Goal: Task Accomplishment & Management: Use online tool/utility

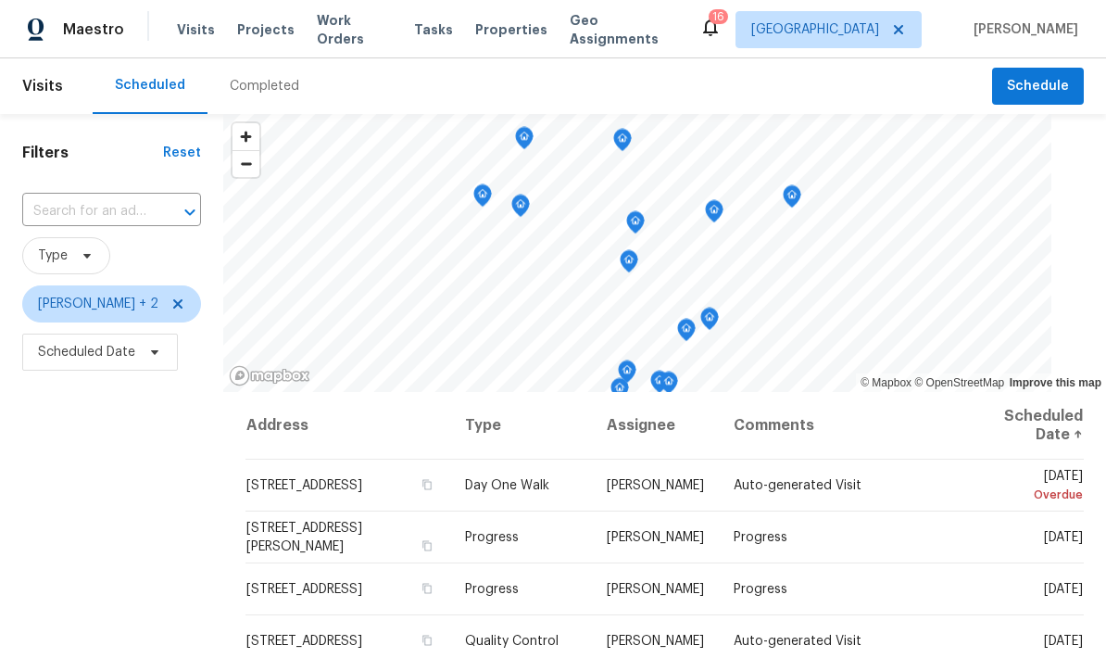
click at [189, 13] on div "Visits Projects Work Orders Tasks Properties Geo Assignments" at bounding box center [438, 29] width 522 height 37
click at [196, 24] on span "Visits" at bounding box center [196, 29] width 38 height 19
click at [161, 296] on span "Jeffrey Lenz + 2" at bounding box center [111, 303] width 179 height 37
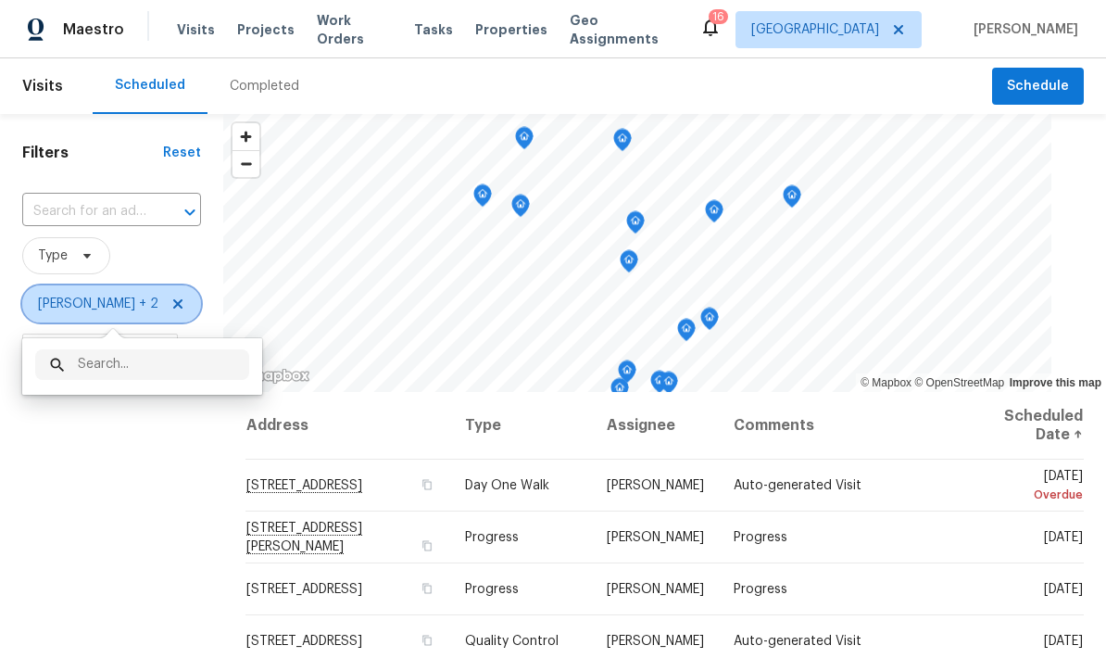
click at [170, 311] on icon at bounding box center [177, 303] width 15 height 15
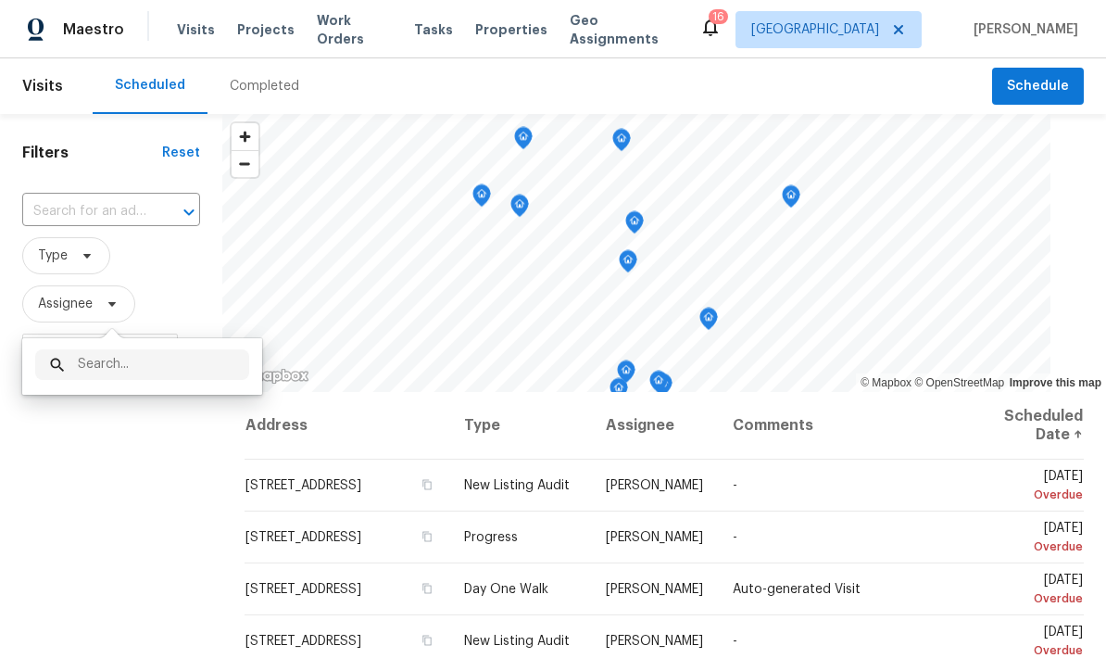
click at [169, 518] on div "Filters Reset ​ Type Assignee Scheduled Date" at bounding box center [111, 516] width 222 height 804
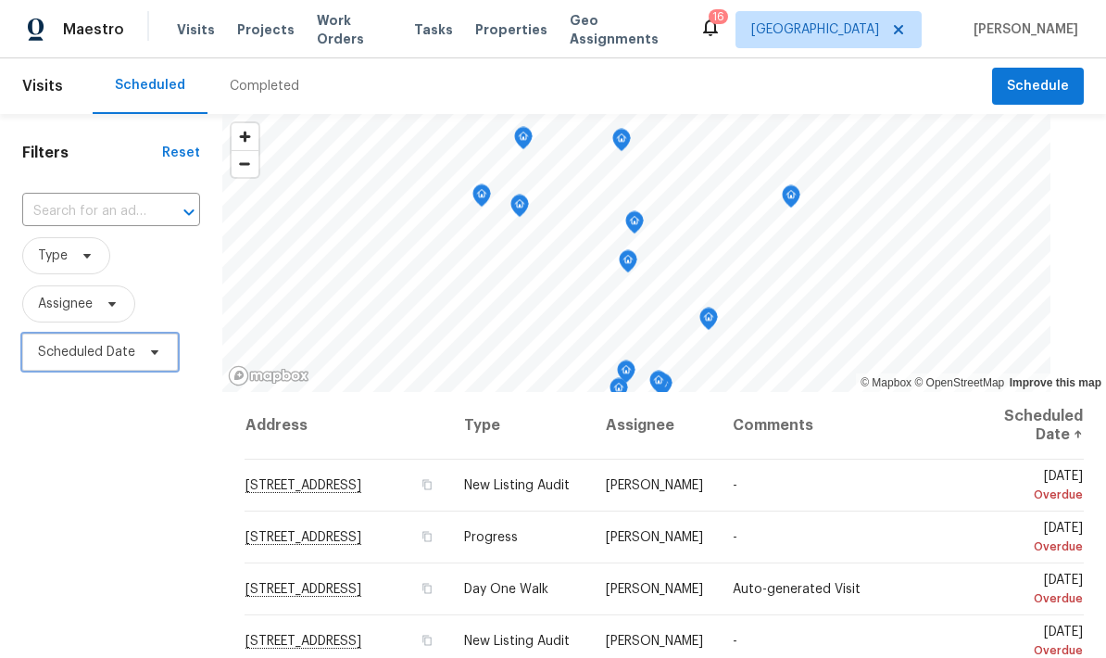
click at [162, 357] on span "Scheduled Date" at bounding box center [100, 351] width 156 height 37
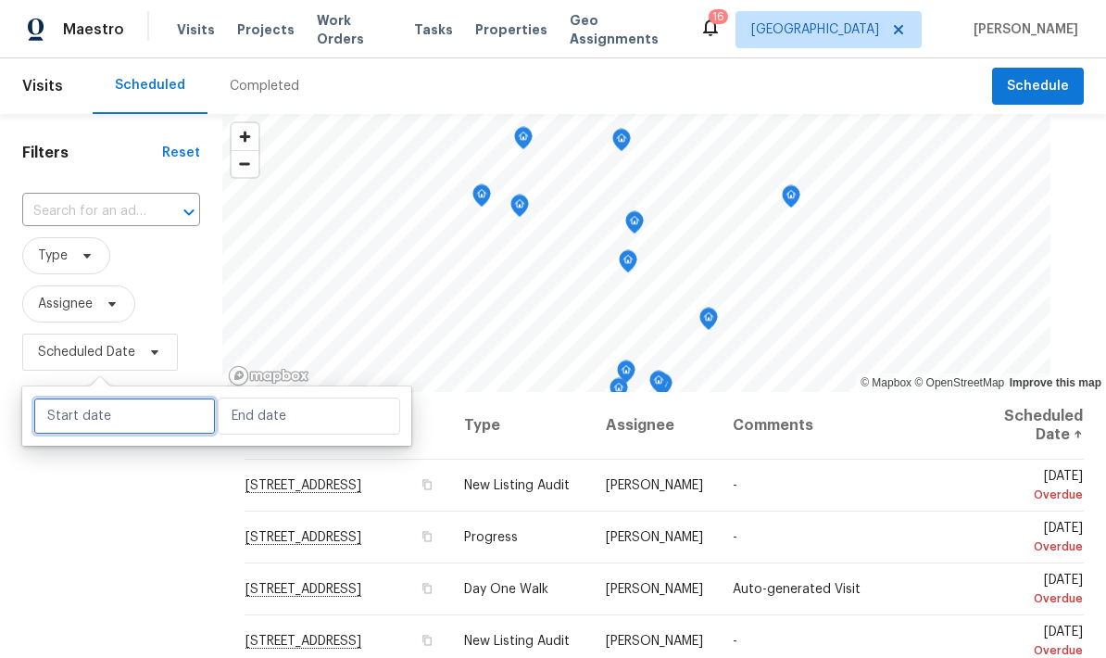
click at [160, 413] on input "text" at bounding box center [124, 415] width 182 height 37
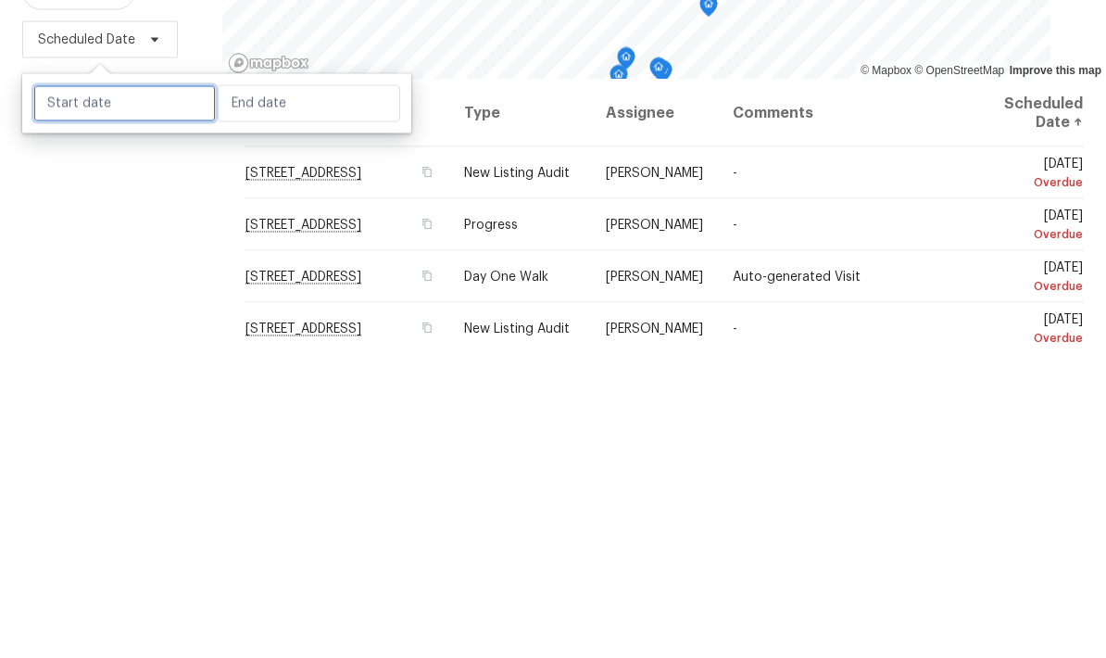
select select "9"
select select "2025"
select select "10"
select select "2025"
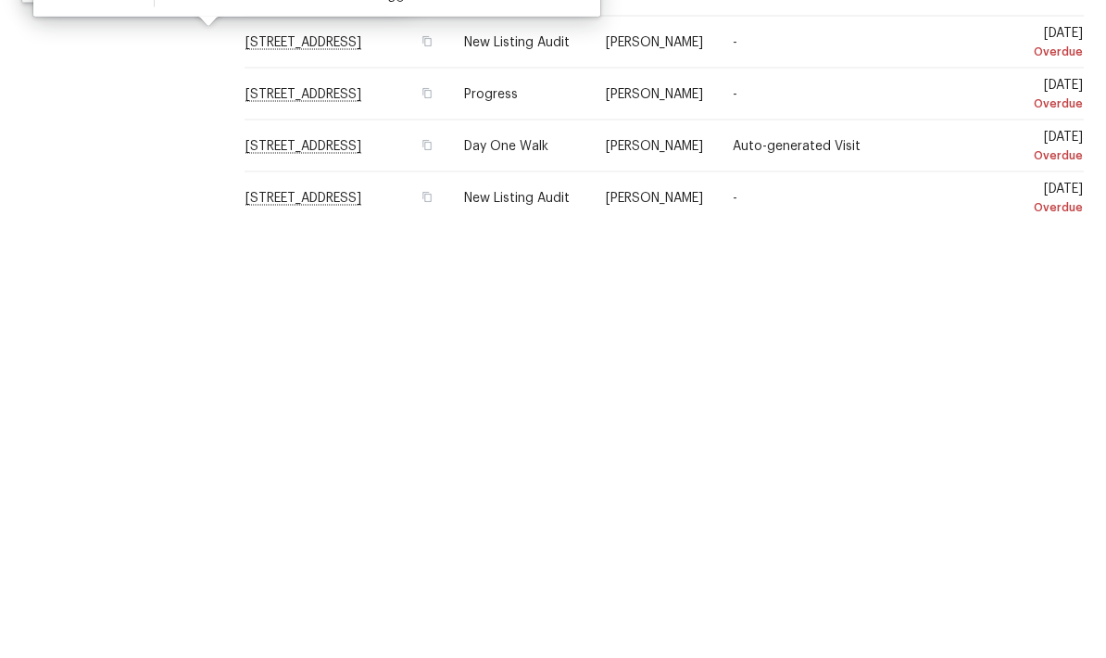
scroll to position [74, 0]
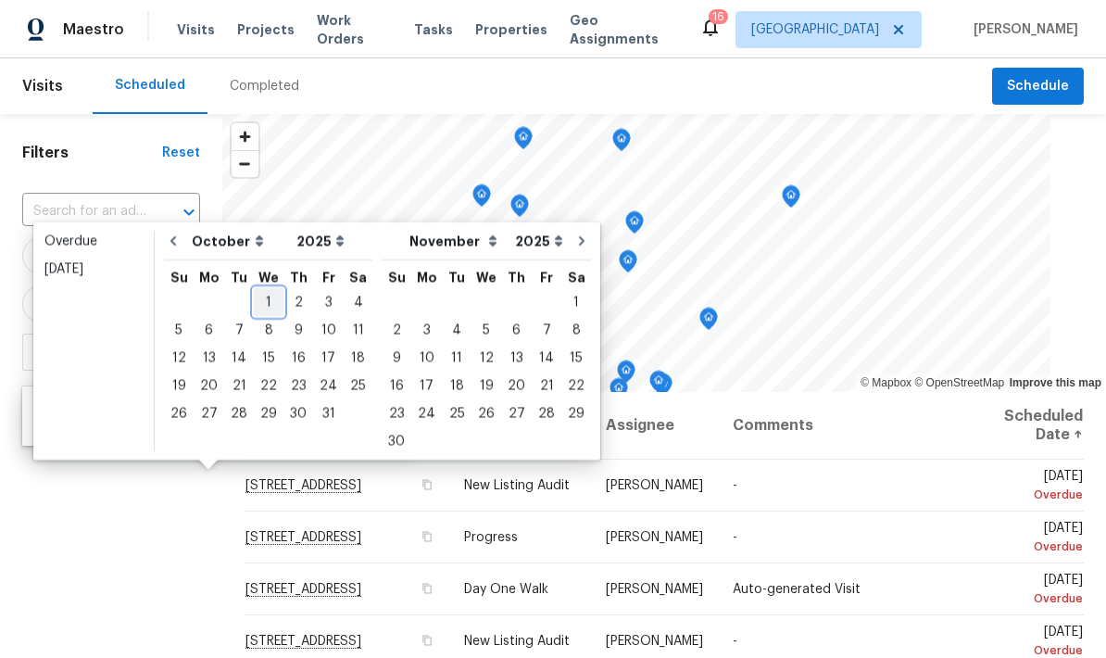
click at [262, 289] on div "1" at bounding box center [269, 302] width 30 height 26
type input "Wed, Oct 01"
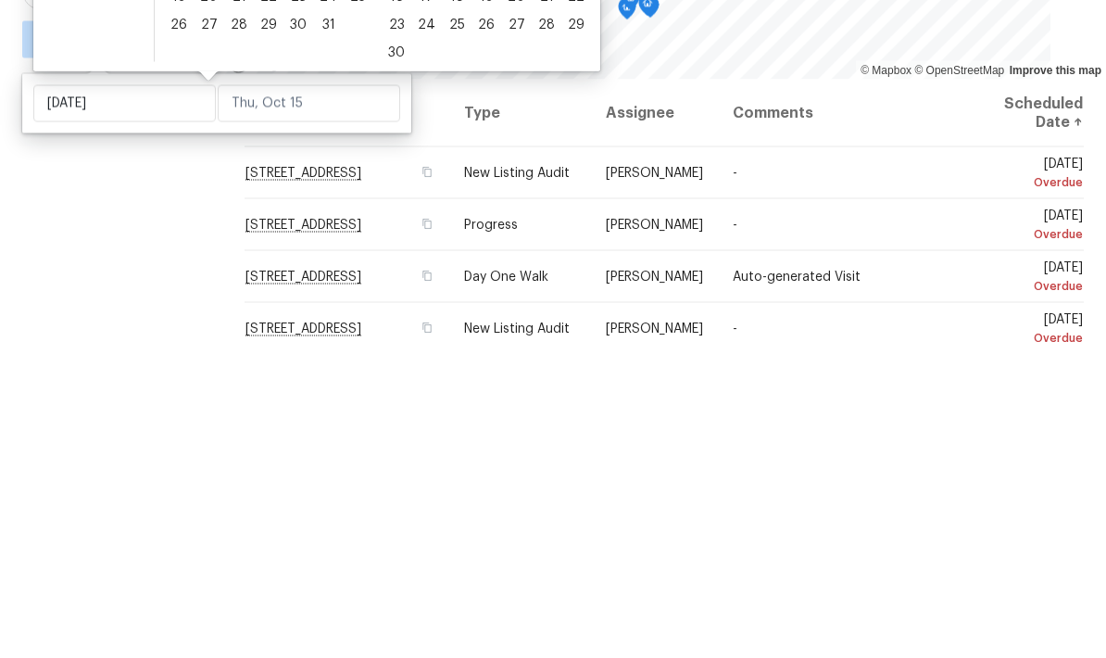
scroll to position [74, 0]
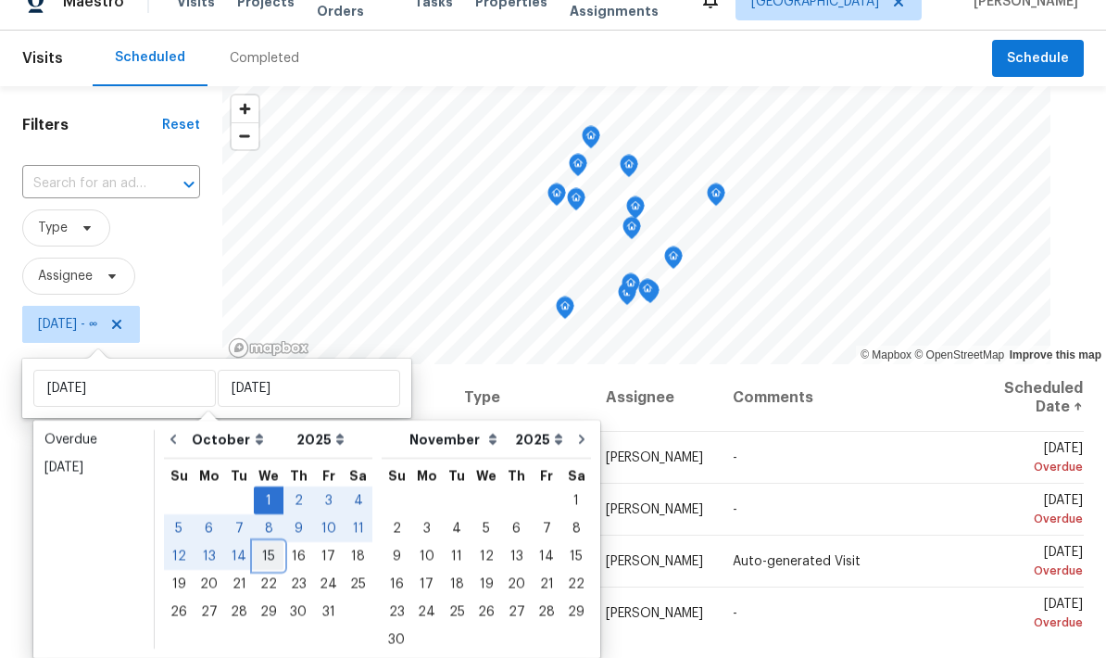
click at [270, 543] on div "15" at bounding box center [269, 556] width 30 height 26
type input "Wed, Oct 15"
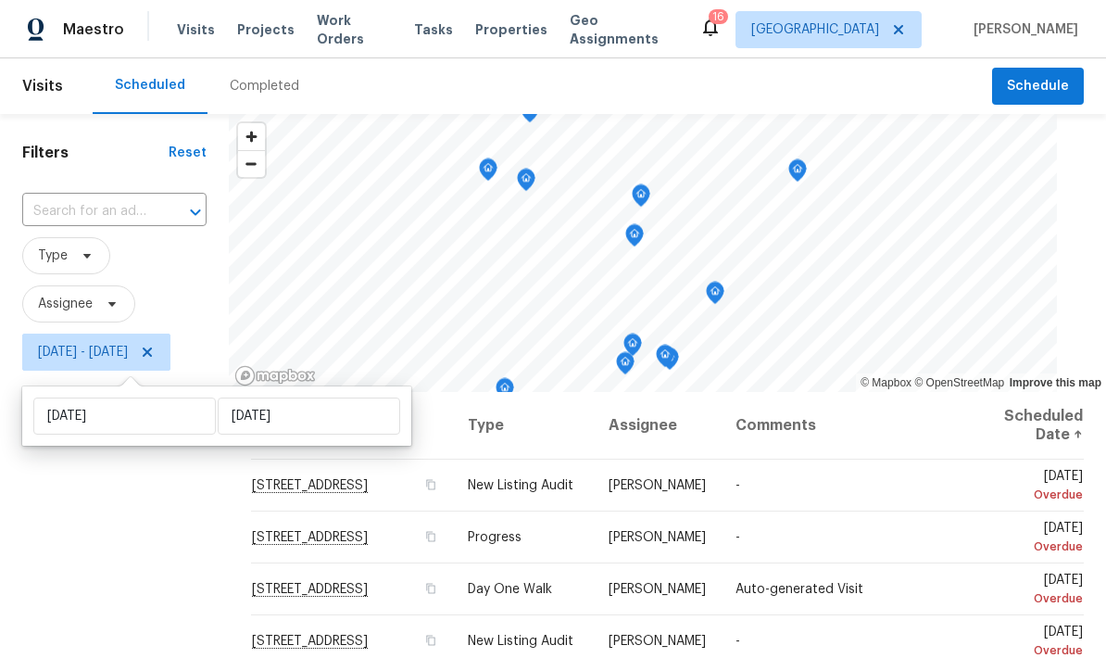
click at [181, 526] on div "Filters Reset ​ Type Assignee Wed, Oct 01 - Wed, Oct 15" at bounding box center [114, 516] width 229 height 804
